Goal: Task Accomplishment & Management: Manage account settings

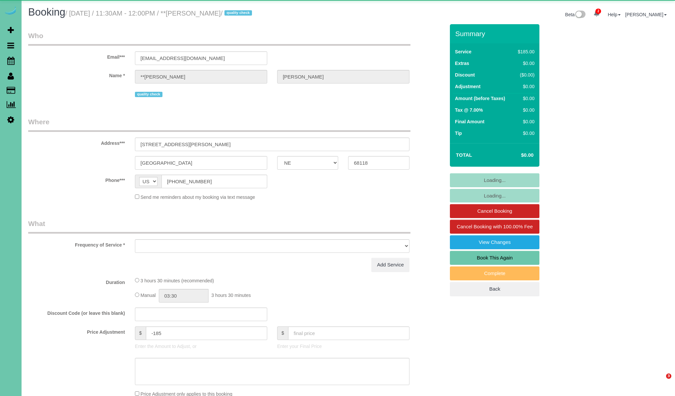
select select "NE"
select select "object:634"
select select "number:36"
select select "number:42"
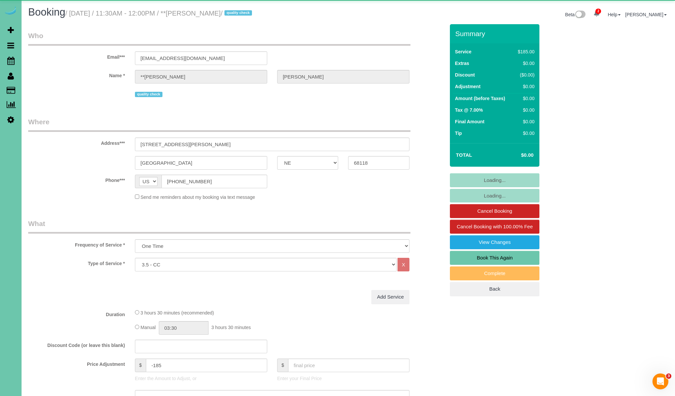
select select "object:914"
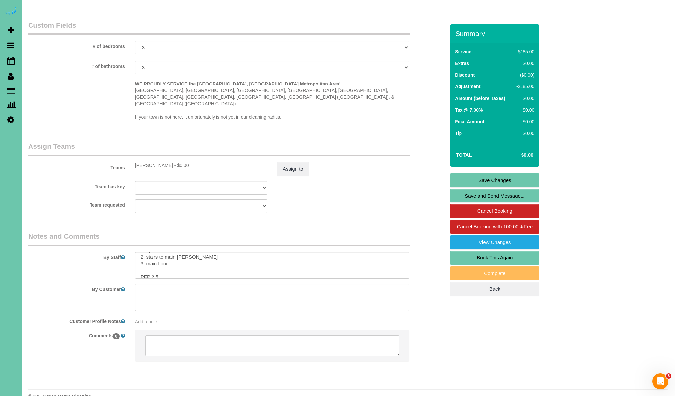
scroll to position [66, 0]
drag, startPoint x: 159, startPoint y: 258, endPoint x: 164, endPoint y: 263, distance: 6.8
click at [159, 258] on textarea at bounding box center [272, 265] width 274 height 27
type textarea "1. credit 2. client home / front door open or GC 0411 3. recurring client - 3.5…"
click at [479, 180] on link "Save Changes" at bounding box center [495, 180] width 90 height 14
